Goal: Task Accomplishment & Management: Complete application form

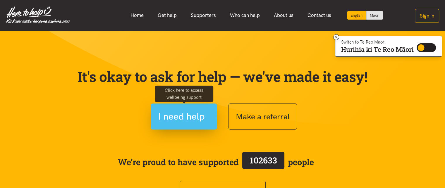
click at [177, 120] on span "I need help" at bounding box center [181, 116] width 46 height 15
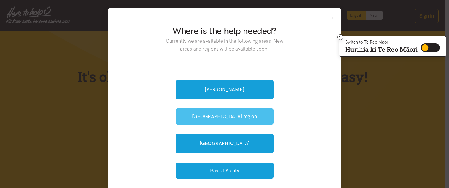
click at [221, 119] on button "[GEOGRAPHIC_DATA] region" at bounding box center [225, 116] width 98 height 16
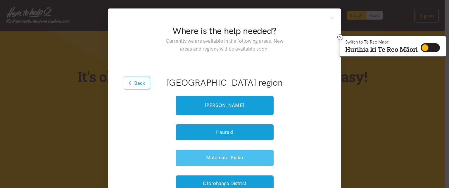
click at [224, 157] on button "Matamata-Piako" at bounding box center [225, 158] width 98 height 16
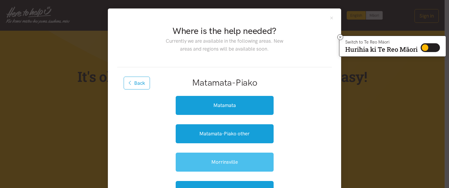
click at [214, 163] on link "Morrinsville" at bounding box center [225, 162] width 98 height 19
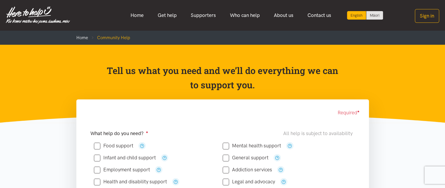
click at [98, 146] on input "Food support" at bounding box center [113, 145] width 39 height 5
checkbox input "true"
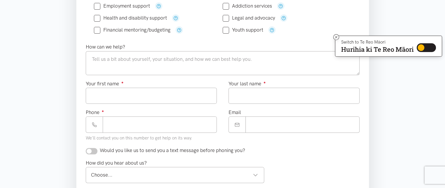
scroll to position [164, 0]
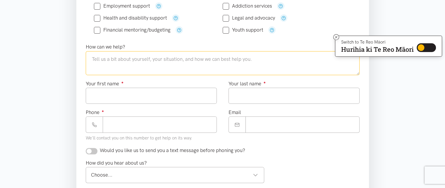
click at [106, 60] on textarea at bounding box center [223, 63] width 274 height 24
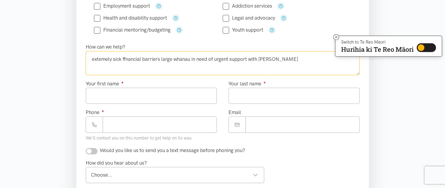
type textarea "extemely sick ffnancial barriers large whanau in need of urgent support with [P…"
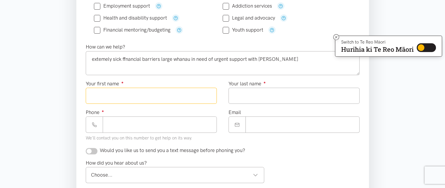
click at [113, 100] on input "Your first name ●" at bounding box center [151, 96] width 131 height 16
type input "********"
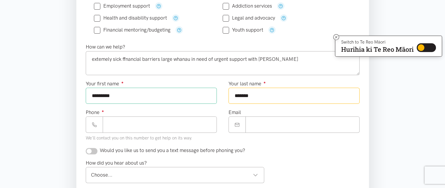
type input "******"
click at [118, 121] on input "Phone ●" at bounding box center [160, 124] width 114 height 16
type input "**********"
drag, startPoint x: 256, startPoint y: 122, endPoint x: 253, endPoint y: 118, distance: 5.2
paste input "**********"
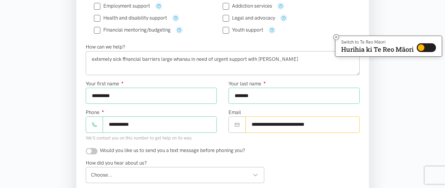
click at [120, 169] on div "Choose... Choose..." at bounding box center [175, 175] width 179 height 16
type input "**********"
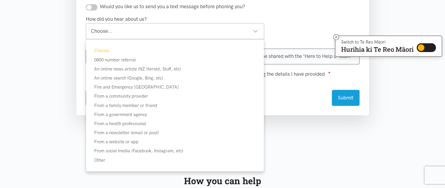
scroll to position [305, 0]
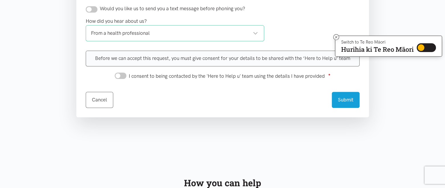
click at [124, 74] on input "I consent to being contacted by the 'Here to Help u' team using the details I h…" at bounding box center [121, 75] width 12 height 6
checkbox input "true"
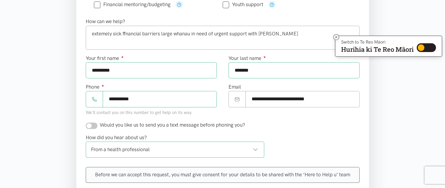
scroll to position [196, 0]
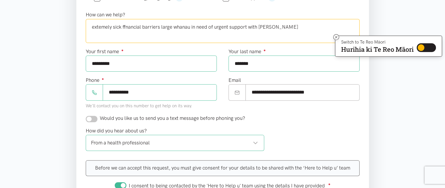
click at [122, 27] on textarea "extemely sick ffnancial barriers large whanau in need of urgent support with [P…" at bounding box center [223, 31] width 274 height 24
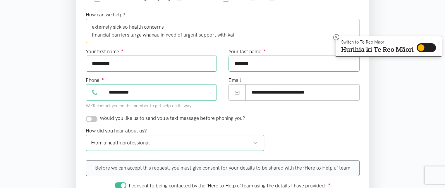
click at [131, 33] on textarea "extemely sick so health concerns ffnancial barriers large whanau in need of urg…" at bounding box center [223, 31] width 274 height 24
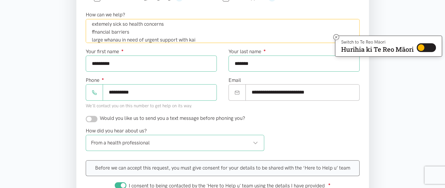
click at [208, 38] on textarea "extemely sick so health concerns ffnancial barriers large whanau in need of urg…" at bounding box center [223, 31] width 274 height 24
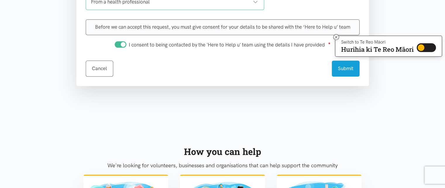
scroll to position [329, 0]
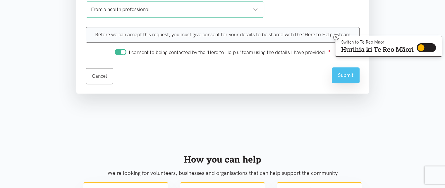
type textarea "extemely sick so health concerns ffnancial barriers large whanau in need of urg…"
click at [345, 70] on button "Submit" at bounding box center [345, 75] width 28 height 16
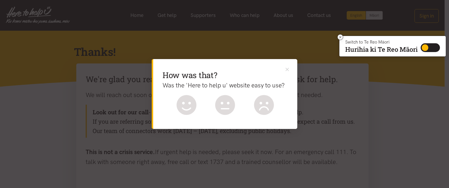
drag, startPoint x: 191, startPoint y: 101, endPoint x: 343, endPoint y: 93, distance: 152.2
click at [343, 93] on div "How was that? Was the 'Here to help u' website easy to use? What could be bette…" at bounding box center [224, 94] width 449 height 188
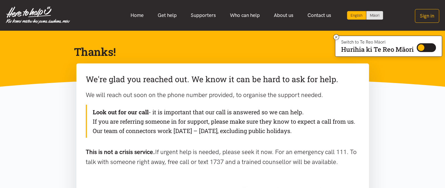
drag, startPoint x: 88, startPoint y: 77, endPoint x: 362, endPoint y: 180, distance: 293.1
click at [362, 180] on div "We're glad you reached out. We know it can be hard to ask for help. We will rea…" at bounding box center [222, 124] width 292 height 122
copy div "We're glad you reached out. We know it can be hard to ask for help. We will rea…"
